Goal: Task Accomplishment & Management: Use online tool/utility

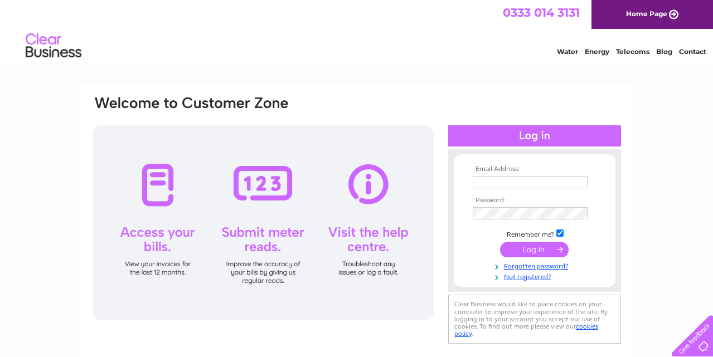
click at [519, 182] on input "text" at bounding box center [530, 182] width 115 height 12
type input "mhairilaughland@underdogpets.com"
click at [500, 243] on input "submit" at bounding box center [534, 251] width 69 height 16
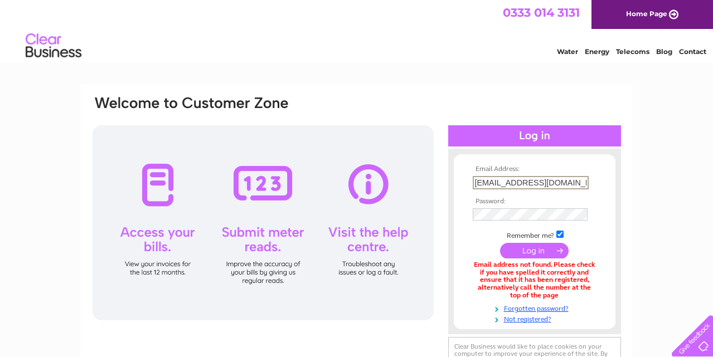
click at [531, 182] on input "mhairilaughland@underdogpets.com" at bounding box center [531, 182] width 116 height 13
type input "mhairi@underdogpets.com"
click at [500, 243] on input "submit" at bounding box center [534, 251] width 69 height 16
drag, startPoint x: 496, startPoint y: 182, endPoint x: 443, endPoint y: 182, distance: 53.5
click at [656, 56] on div "Email Address: mhairi@underdogpets.com Password:" at bounding box center [664, 50] width 16 height 11
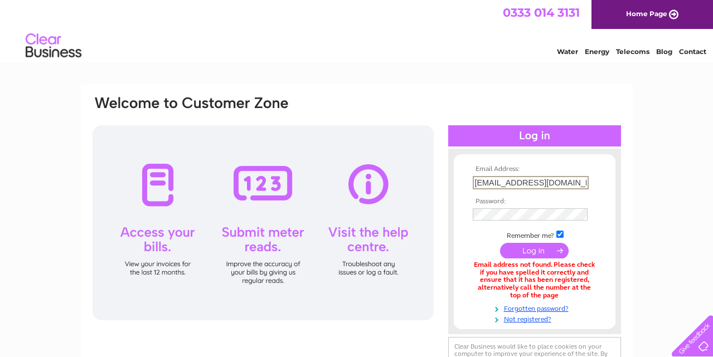
type input "sales@underdogpets.com"
click at [500, 243] on input "submit" at bounding box center [534, 251] width 69 height 16
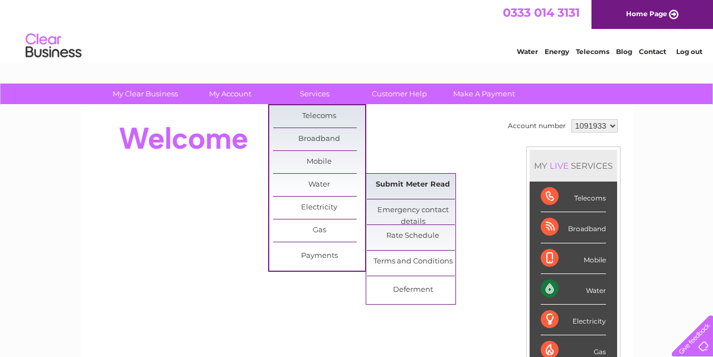
click at [430, 188] on link "Submit Meter Read" at bounding box center [413, 185] width 92 height 22
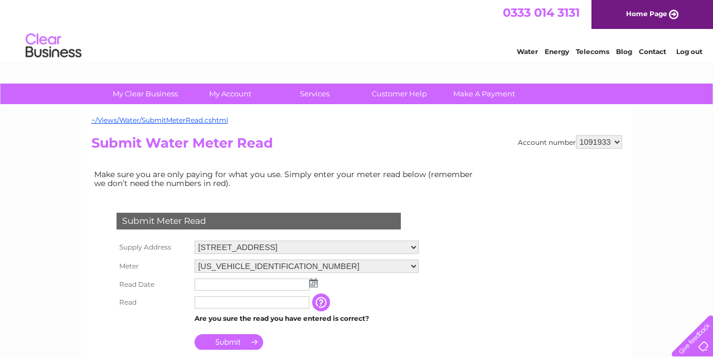
click at [236, 282] on input "text" at bounding box center [252, 285] width 115 height 12
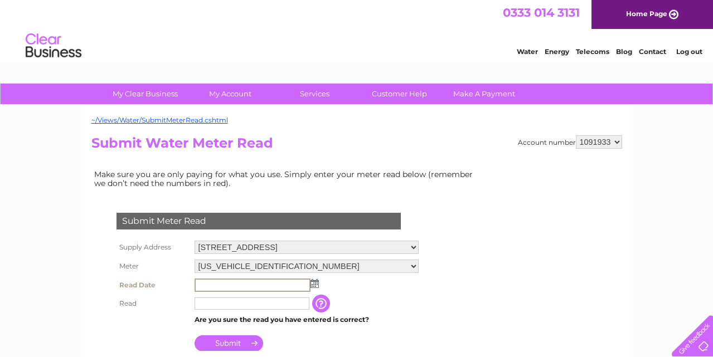
click at [318, 285] on td at bounding box center [307, 285] width 230 height 19
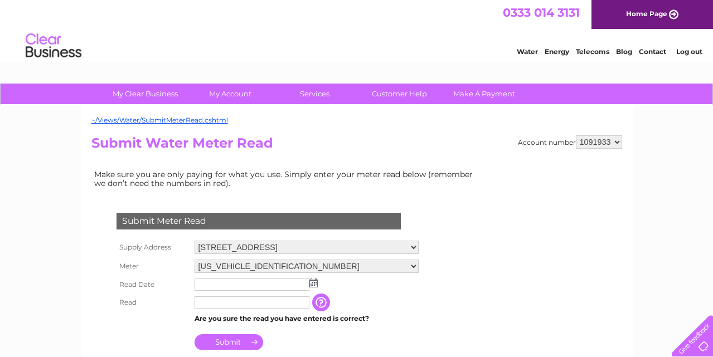
click at [314, 285] on img at bounding box center [313, 283] width 8 height 9
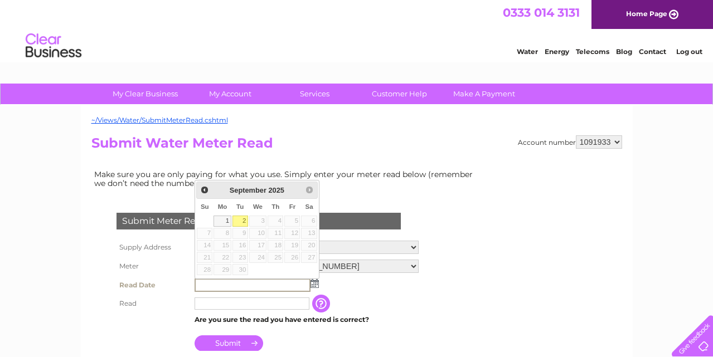
click at [241, 219] on link "2" at bounding box center [241, 221] width 16 height 11
type input "[DATE]"
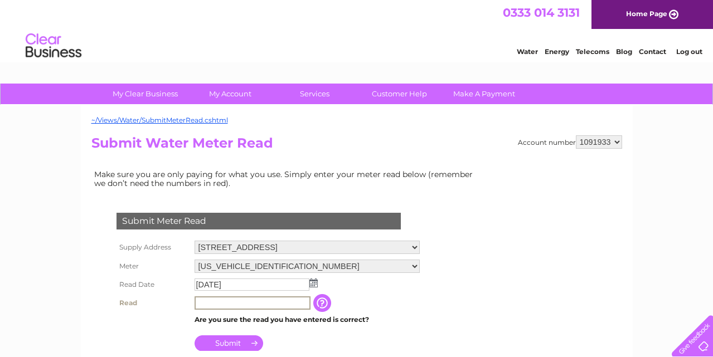
click at [224, 304] on input "text" at bounding box center [253, 303] width 116 height 13
type input "00859"
click at [251, 342] on input "Submit" at bounding box center [229, 344] width 69 height 16
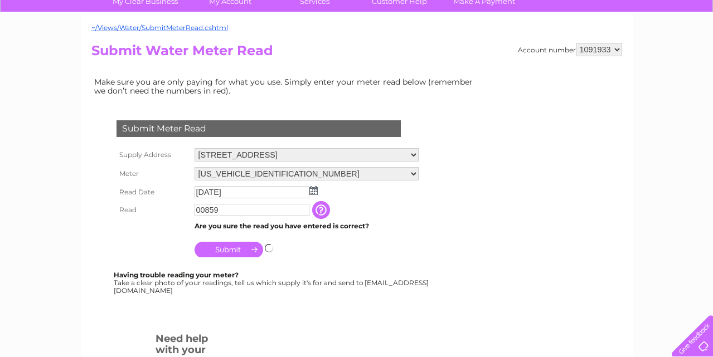
scroll to position [93, 0]
